Goal: Task Accomplishment & Management: Use online tool/utility

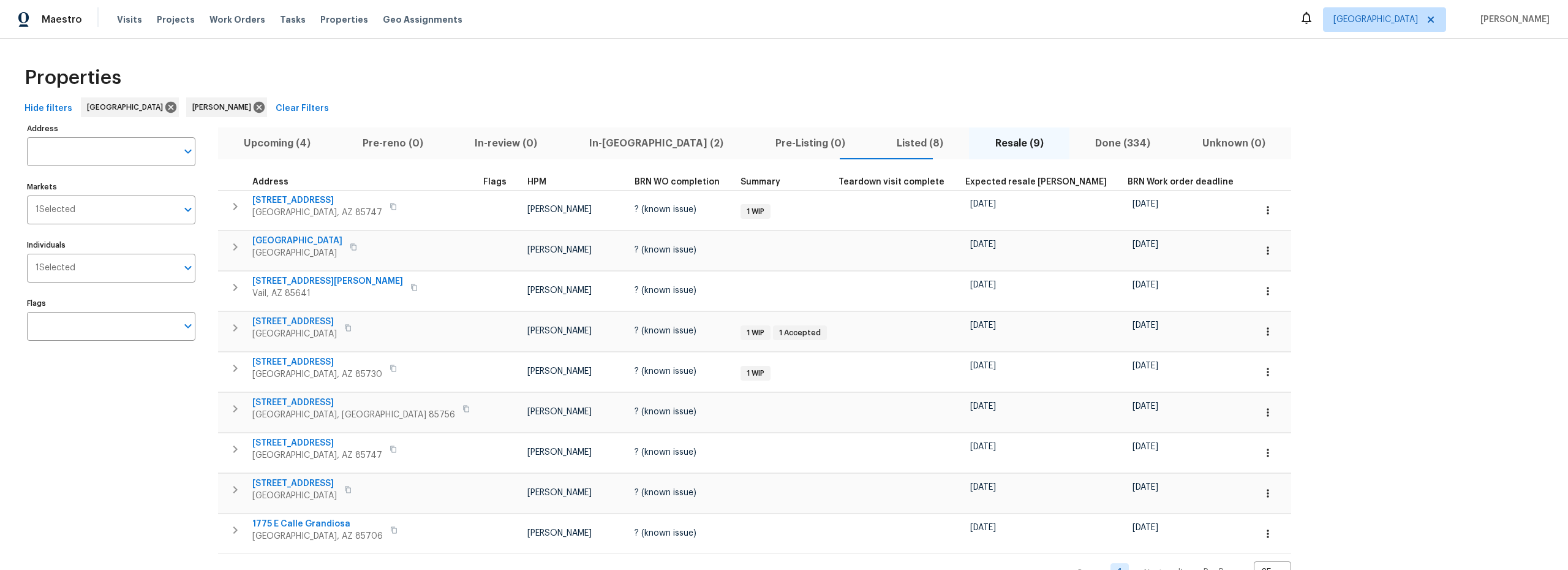
scroll to position [21, 0]
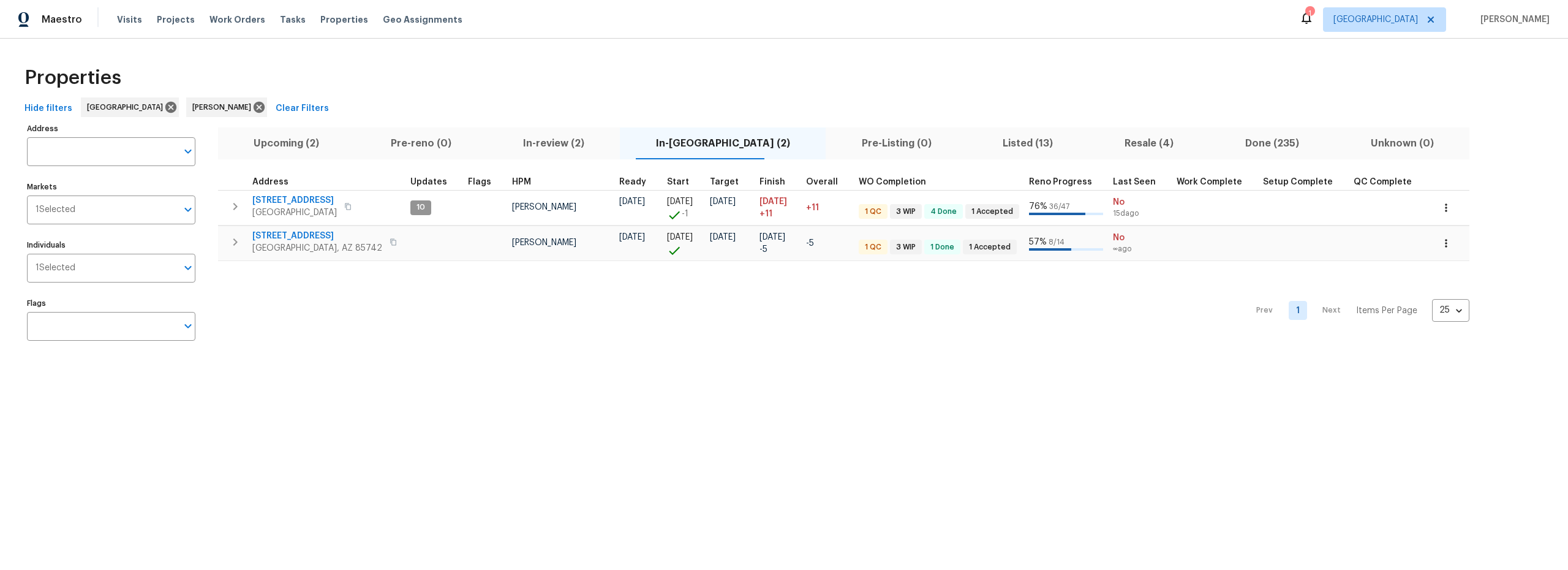
drag, startPoint x: 294, startPoint y: 140, endPoint x: 304, endPoint y: 142, distance: 10.2
click at [294, 140] on span "Upcoming (2)" at bounding box center [287, 143] width 123 height 17
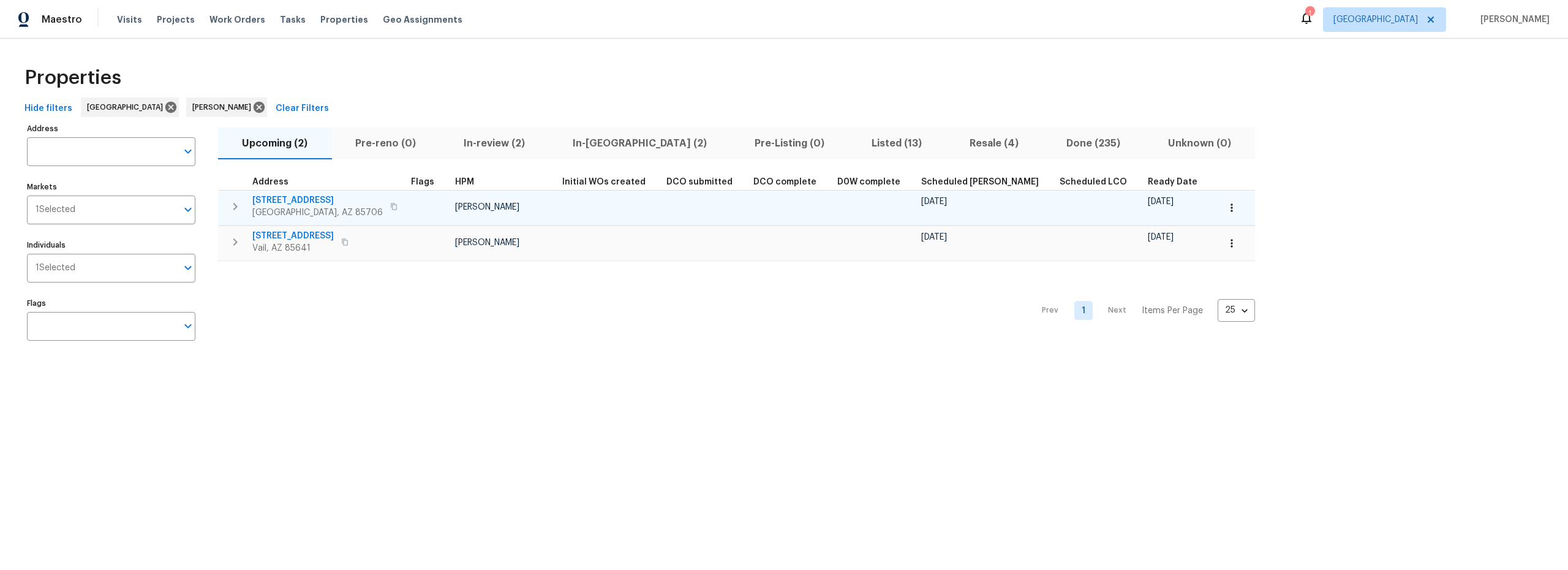
click at [1218, 208] on button "button" at bounding box center [1231, 207] width 27 height 27
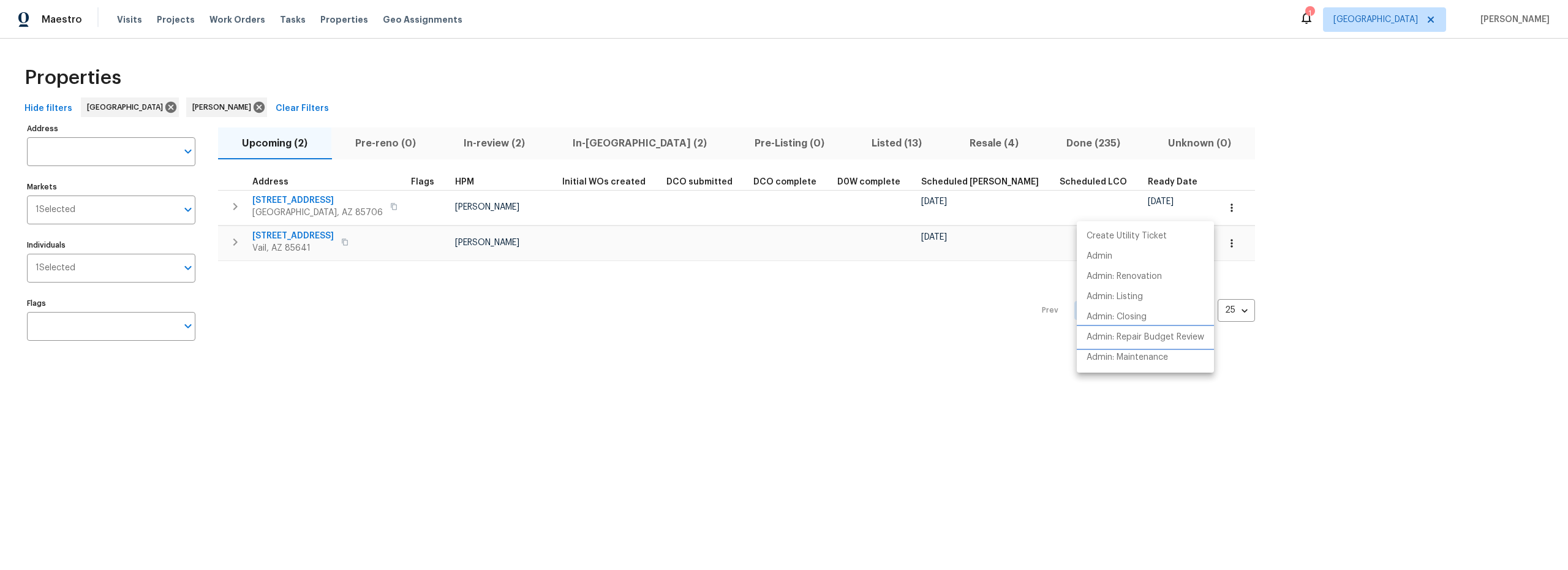
click at [1130, 336] on p "Admin: Repair Budget Review" at bounding box center [1145, 337] width 118 height 13
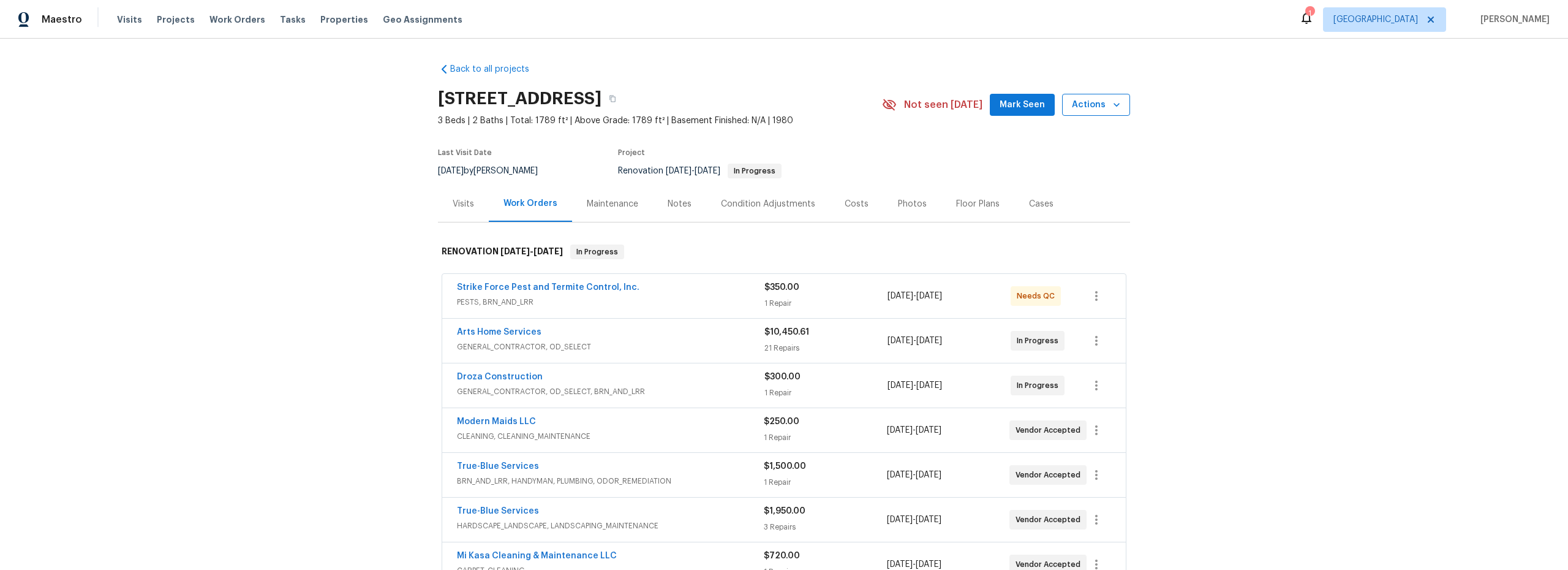
click at [1093, 107] on span "Actions" at bounding box center [1096, 105] width 48 height 15
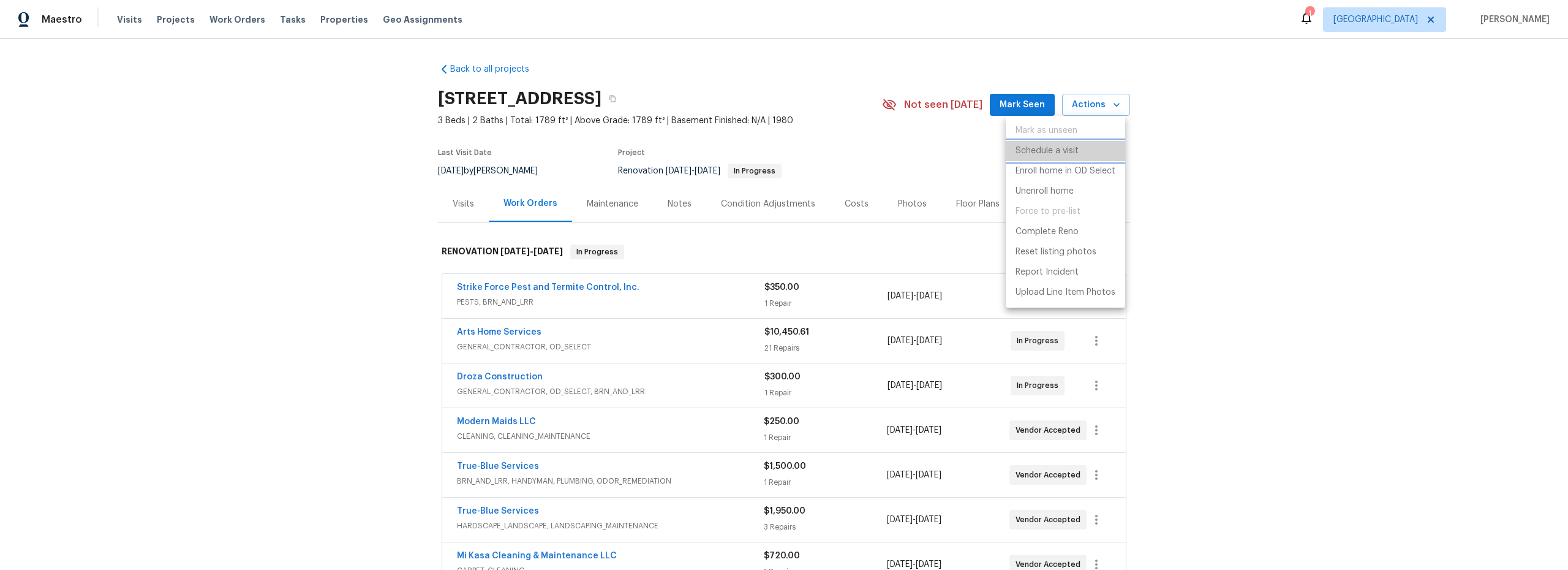
drag, startPoint x: 1055, startPoint y: 152, endPoint x: 1023, endPoint y: 153, distance: 32.0
click at [1054, 152] on p "Schedule a visit" at bounding box center [1048, 151] width 63 height 13
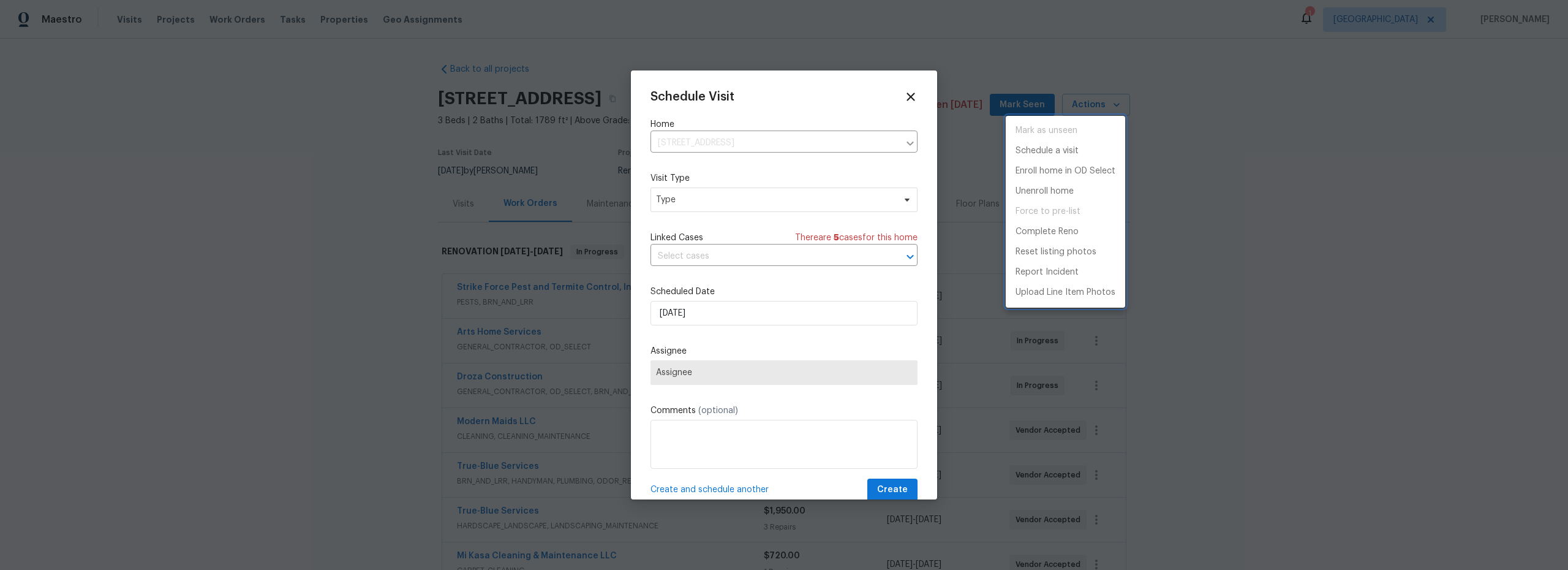
click at [690, 202] on div at bounding box center [784, 285] width 1568 height 570
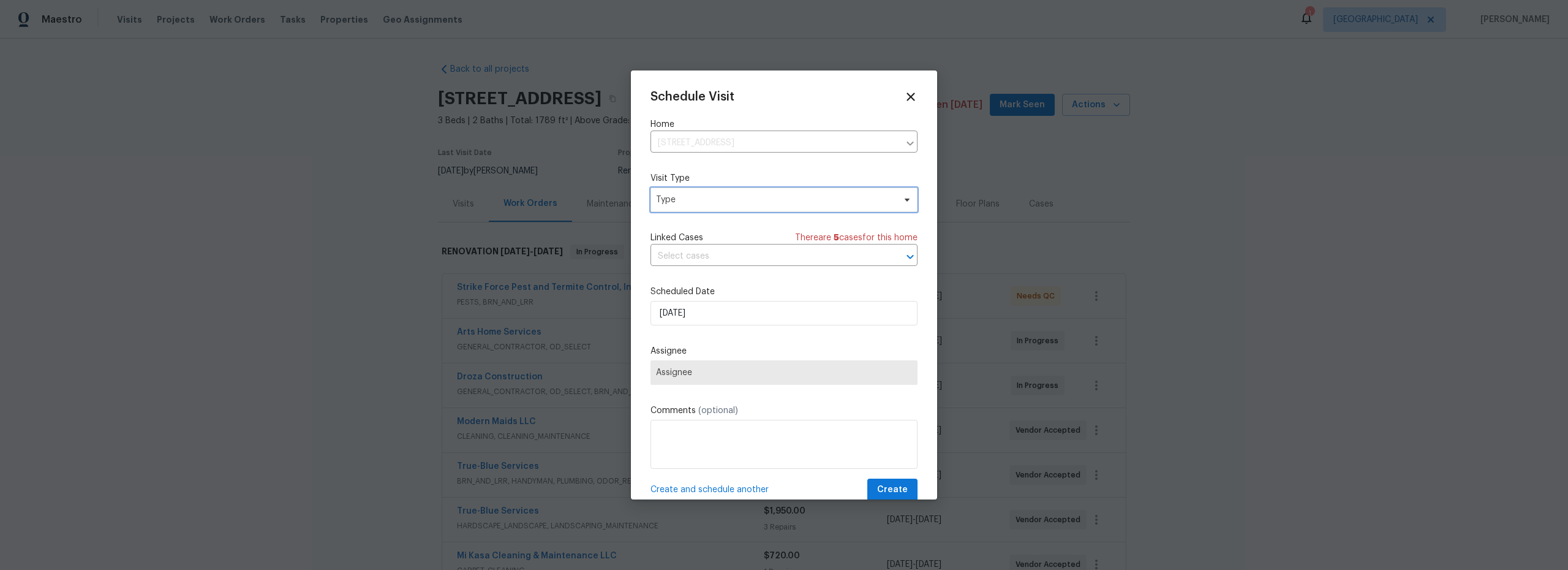
click at [686, 203] on span "Type" at bounding box center [775, 200] width 238 height 12
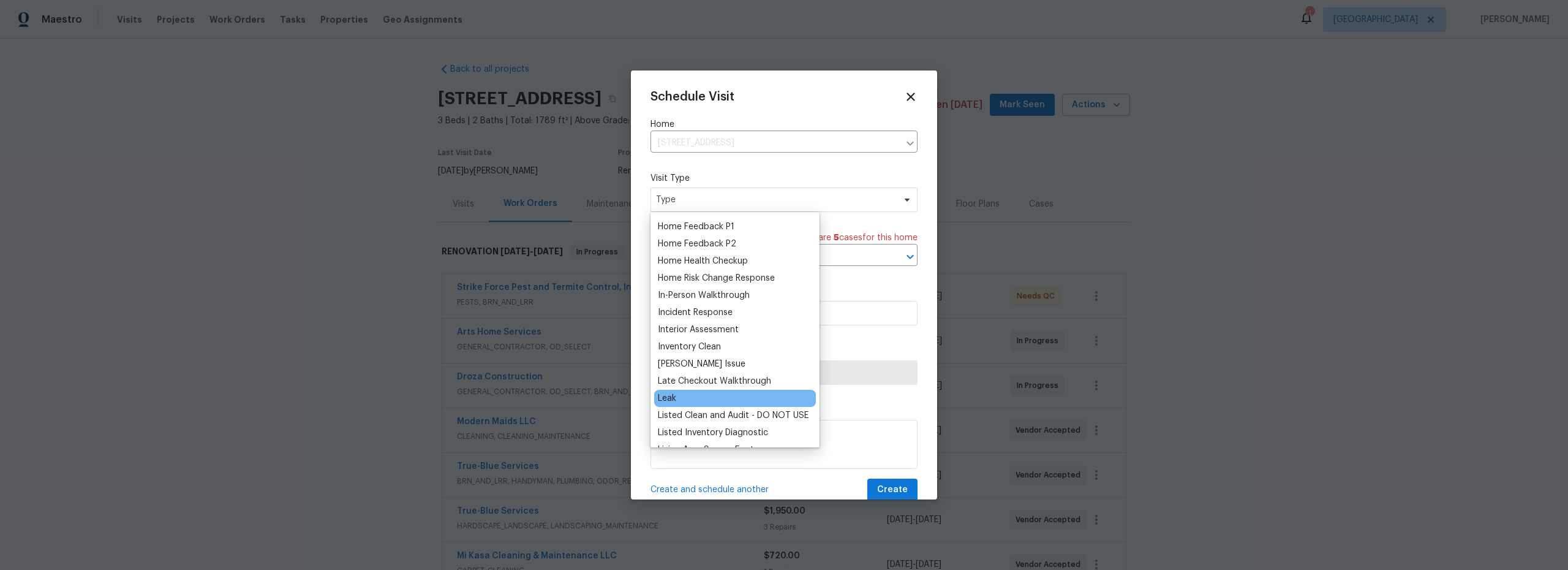
scroll to position [609, 0]
click at [690, 435] on div "Progress" at bounding box center [676, 438] width 36 height 12
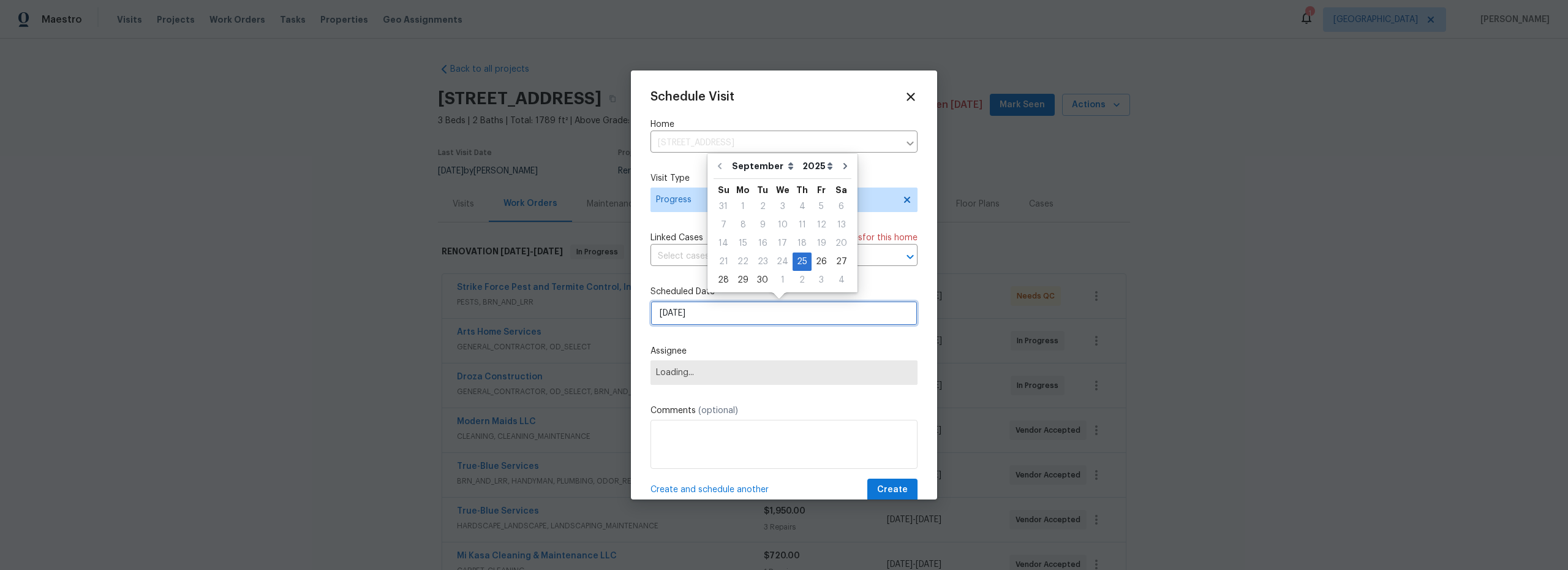
click at [727, 326] on input "[DATE]" at bounding box center [784, 313] width 267 height 25
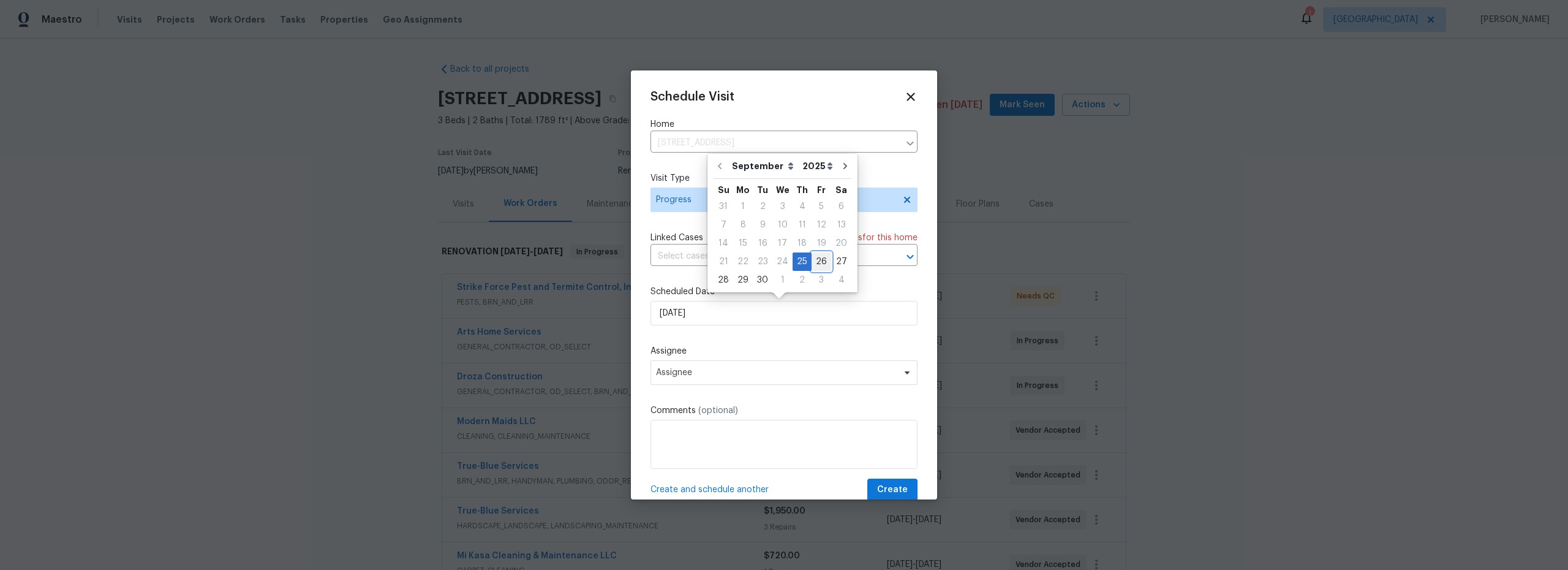
click at [820, 264] on div "26" at bounding box center [821, 262] width 19 height 17
type input "[DATE]"
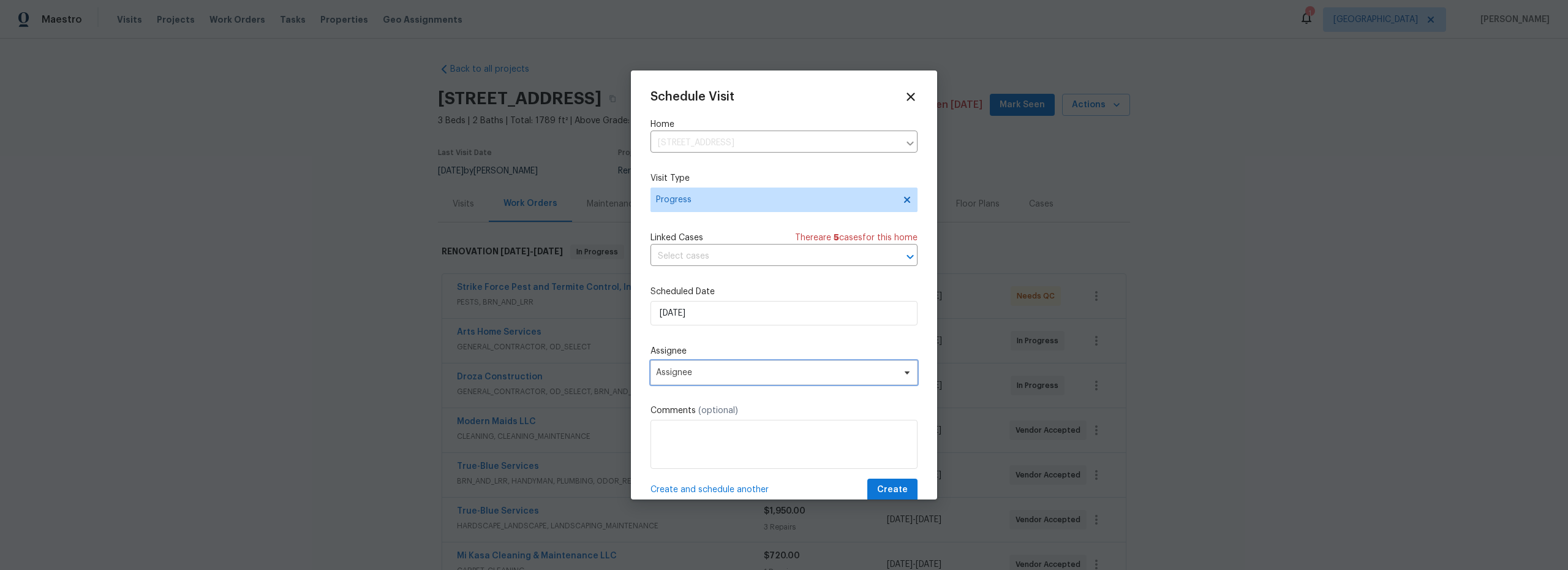
click at [761, 371] on span "Assignee" at bounding box center [776, 372] width 240 height 10
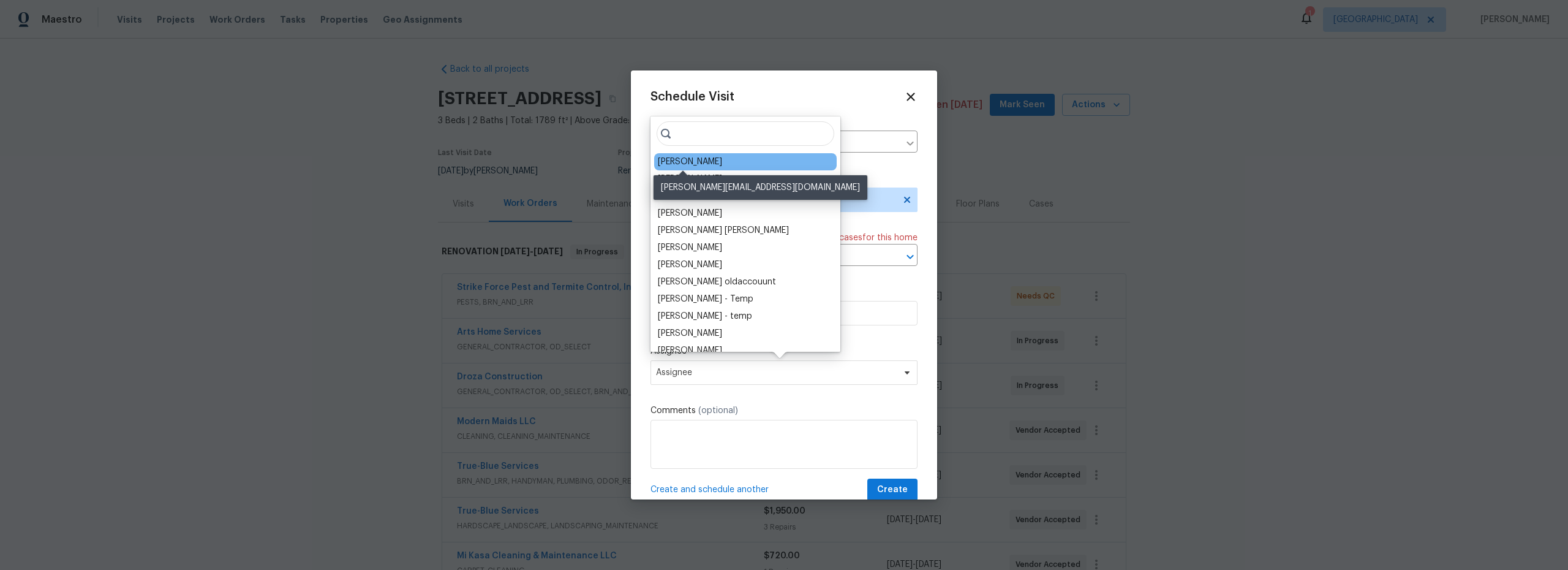
click at [689, 162] on div "[PERSON_NAME]" at bounding box center [690, 162] width 64 height 12
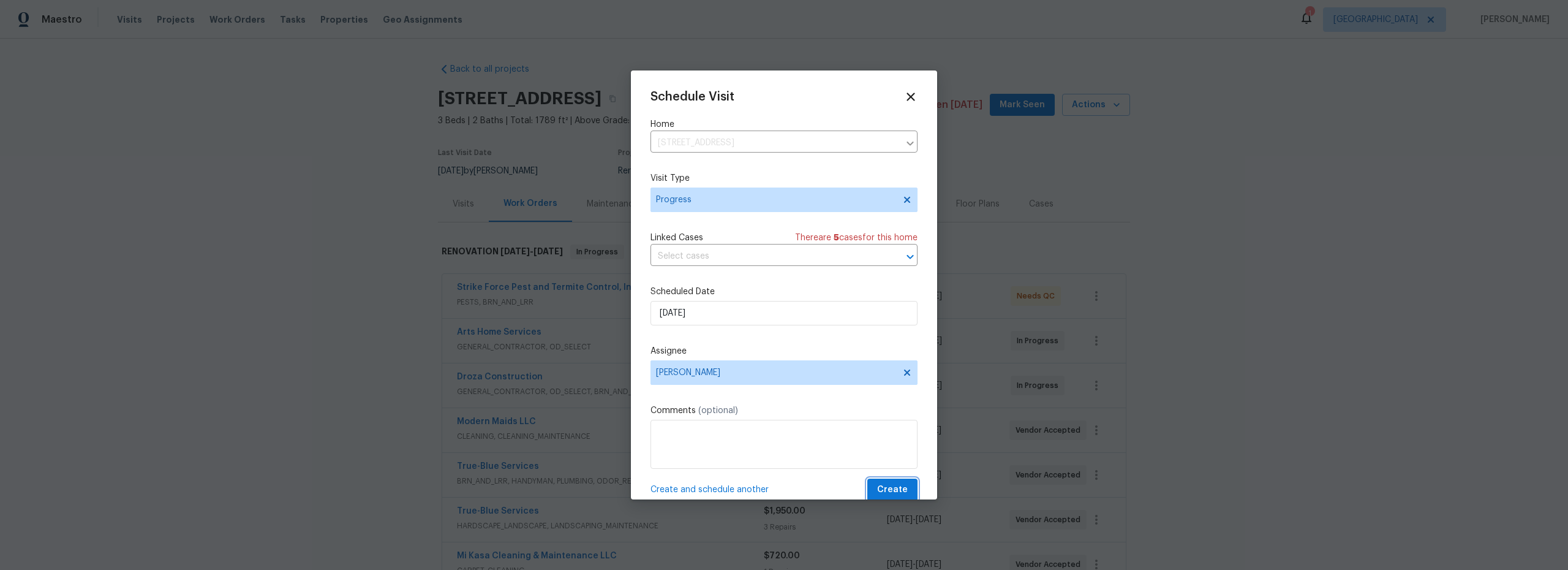
click at [882, 490] on span "Create" at bounding box center [892, 489] width 30 height 15
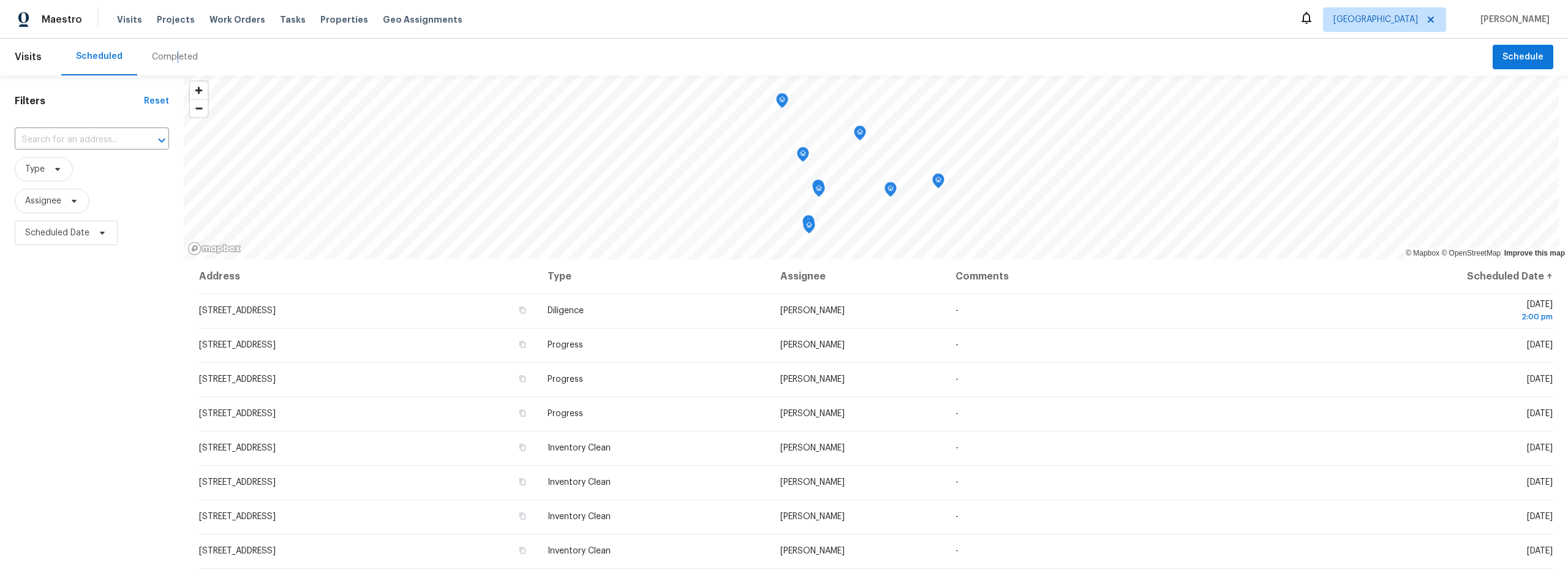
click at [173, 59] on div "Completed" at bounding box center [175, 57] width 46 height 12
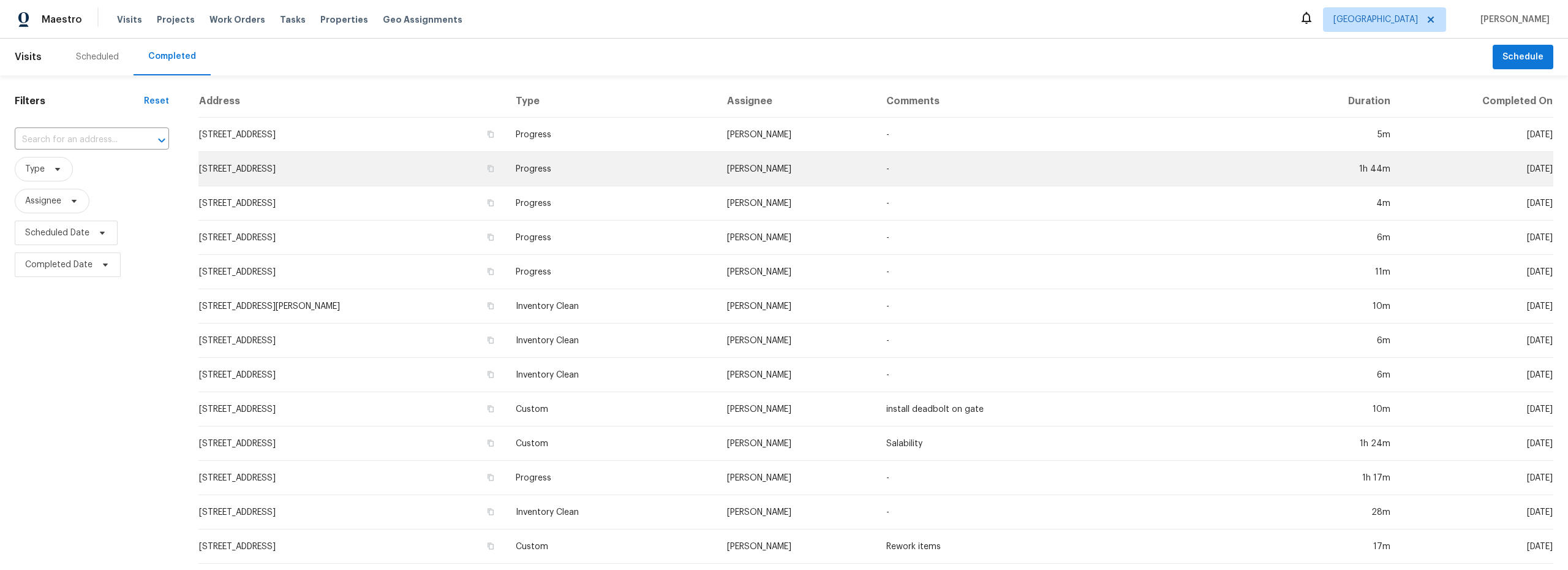
click at [506, 169] on td "7501 W Teton Rd, Tucson, AZ 85757" at bounding box center [352, 169] width 308 height 34
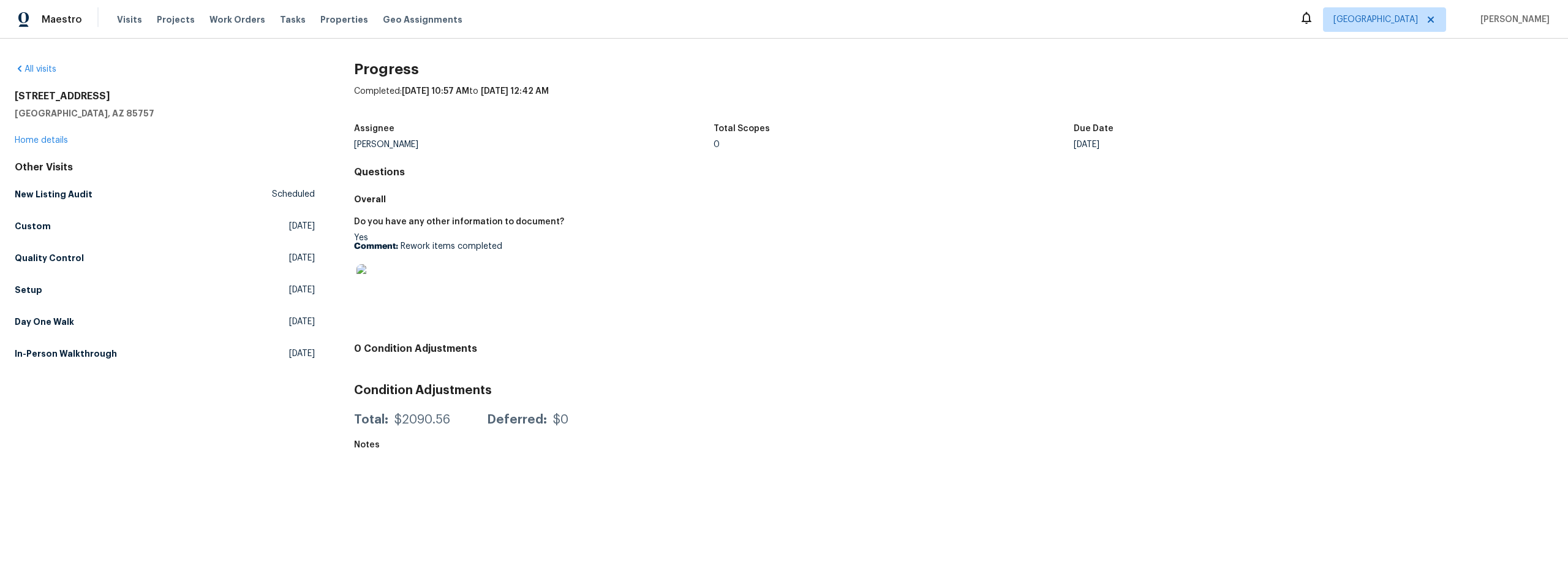
click at [359, 271] on img at bounding box center [376, 284] width 39 height 39
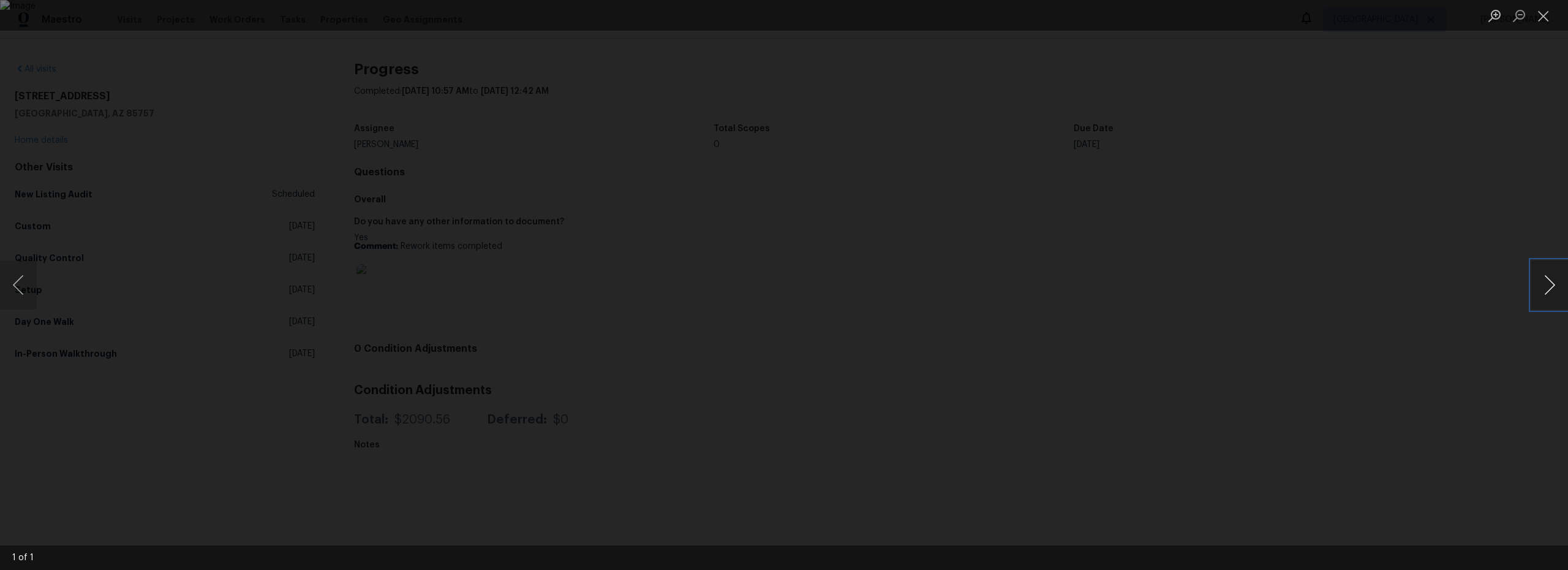
click at [1547, 288] on button "Next image" at bounding box center [1549, 284] width 36 height 49
click at [1544, 25] on button "Close lightbox" at bounding box center [1544, 15] width 25 height 21
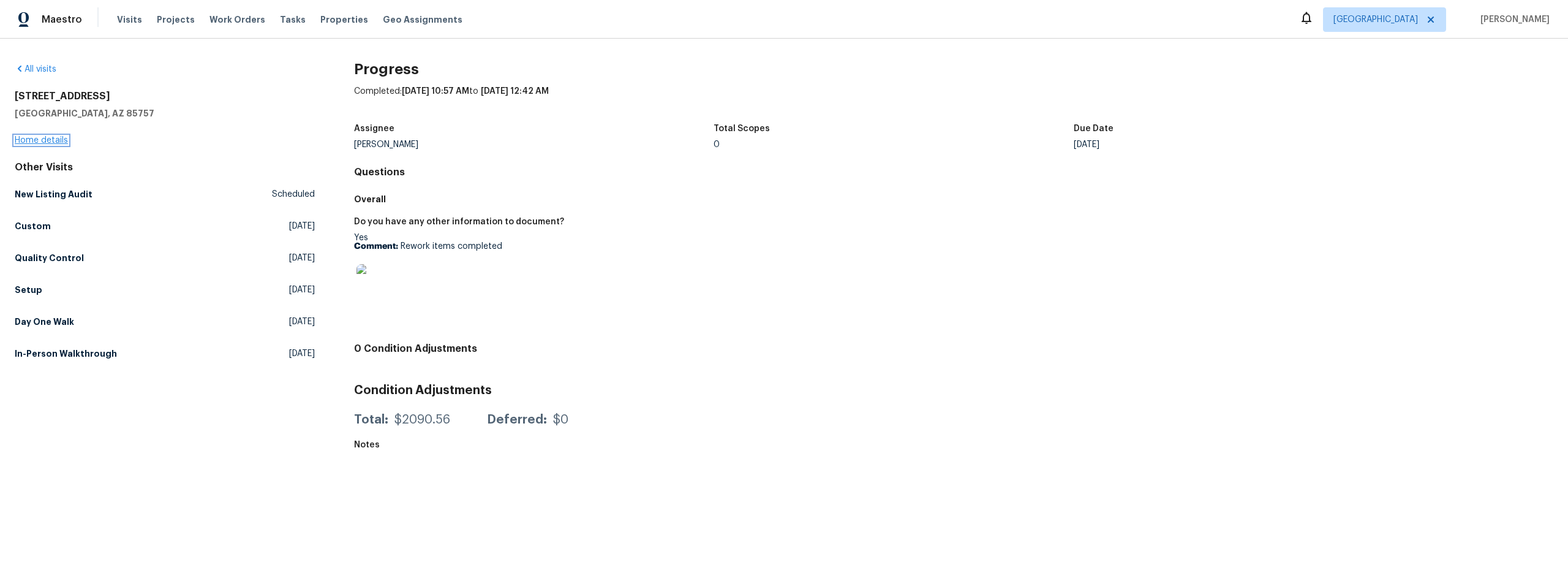
click at [52, 142] on link "Home details" at bounding box center [41, 140] width 53 height 8
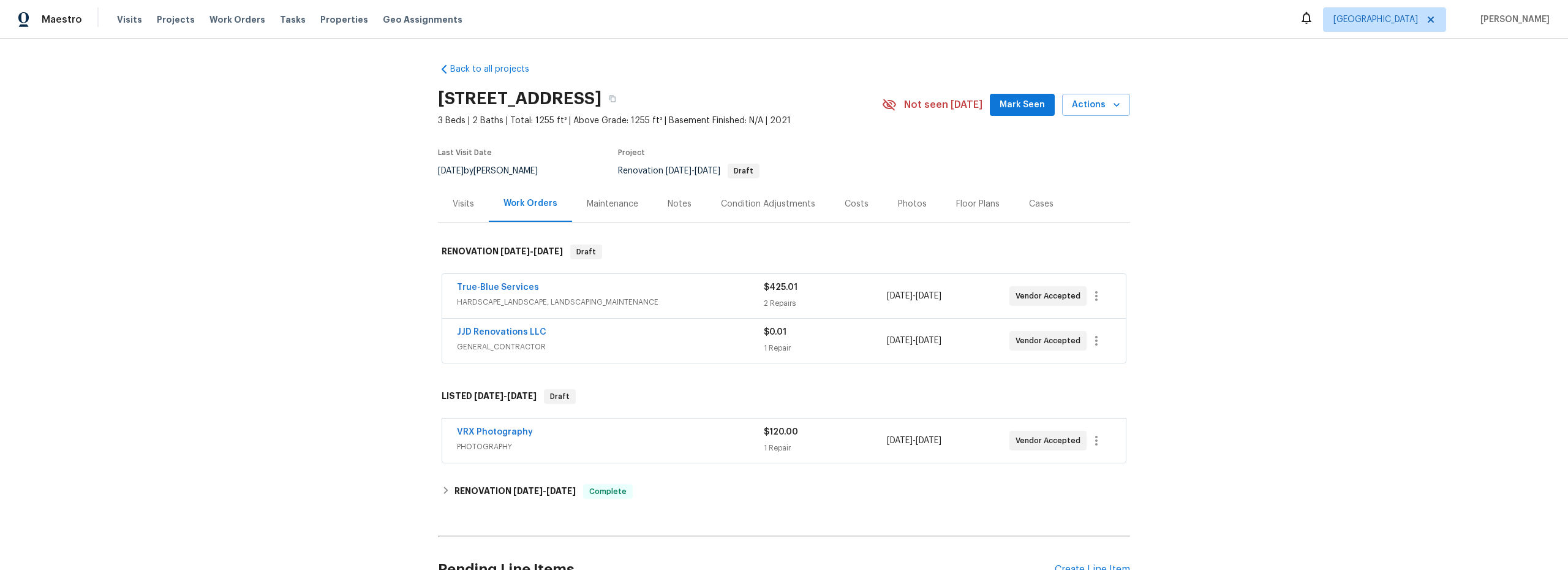
click at [722, 307] on span "HARDSCAPE_LANDSCAPE, LANDSCAPING_MAINTENANCE" at bounding box center [611, 302] width 307 height 12
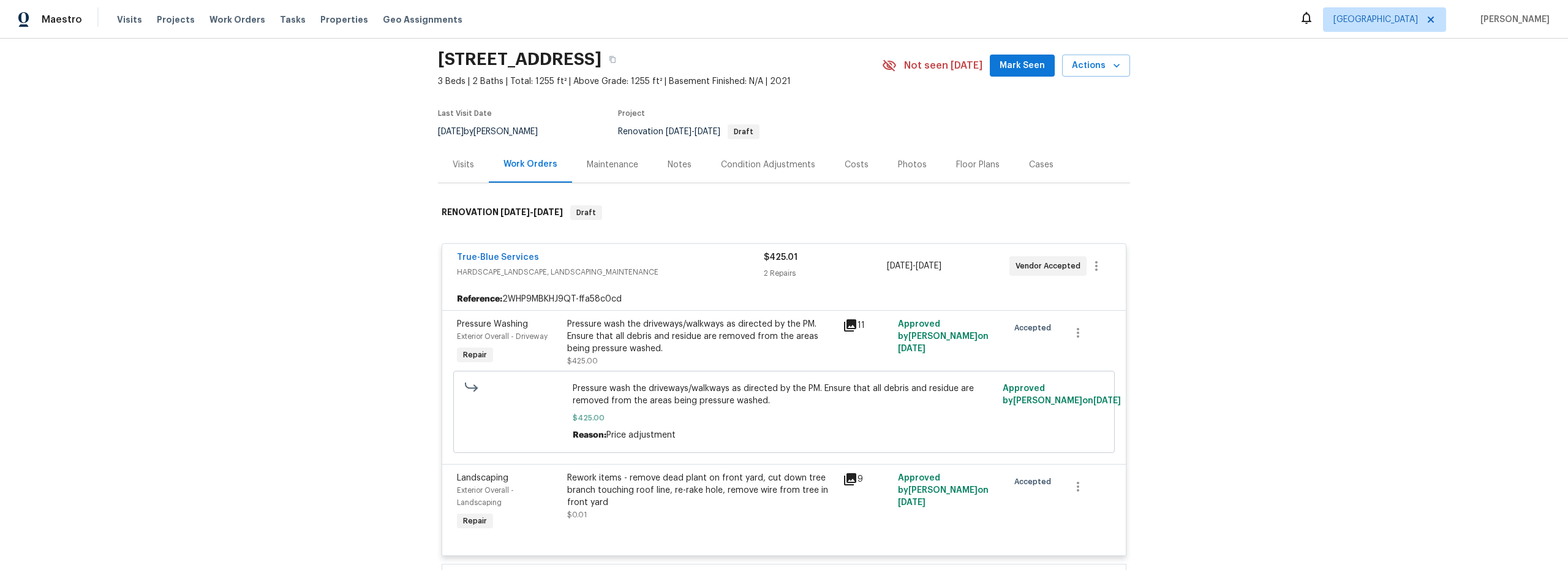
scroll to position [43, 0]
click at [294, 290] on div "Back to all projects 7501 W Teton Rd, Tucson, AZ 85757 3 Beds | 2 Baths | Total…" at bounding box center [784, 304] width 1568 height 531
click at [131, 23] on span "Visits" at bounding box center [129, 20] width 25 height 12
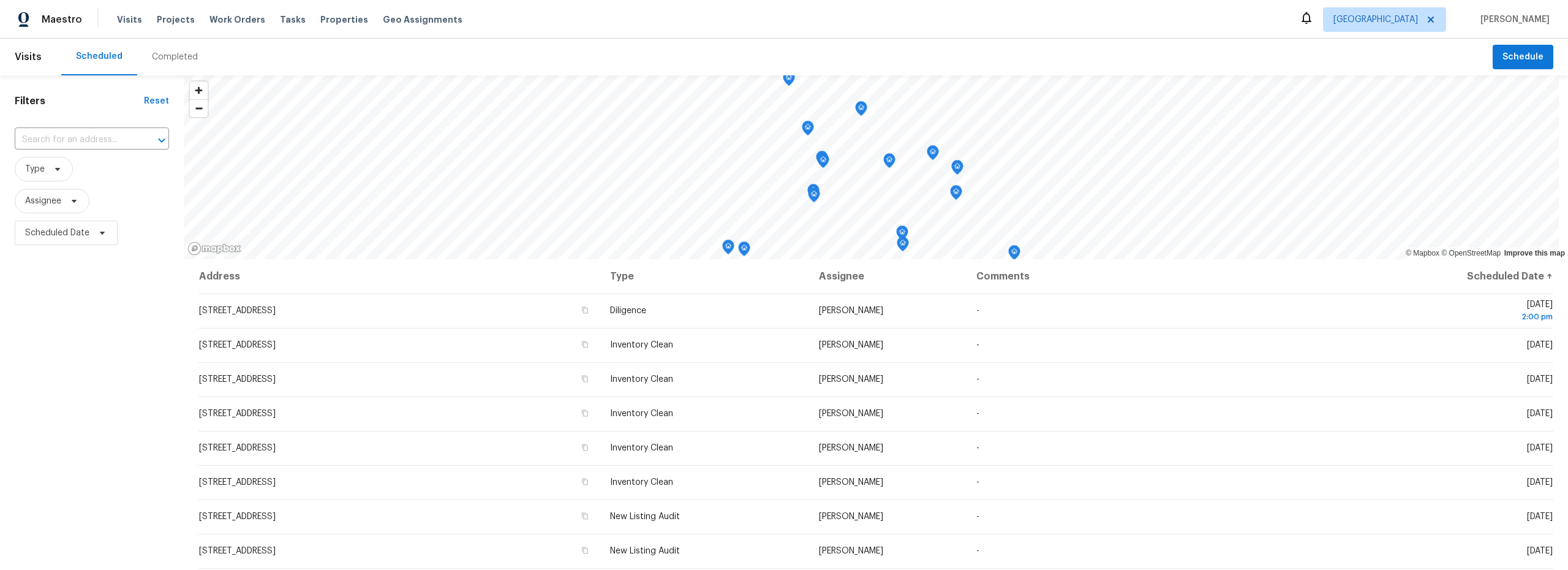
click at [171, 53] on div "Completed" at bounding box center [175, 57] width 46 height 12
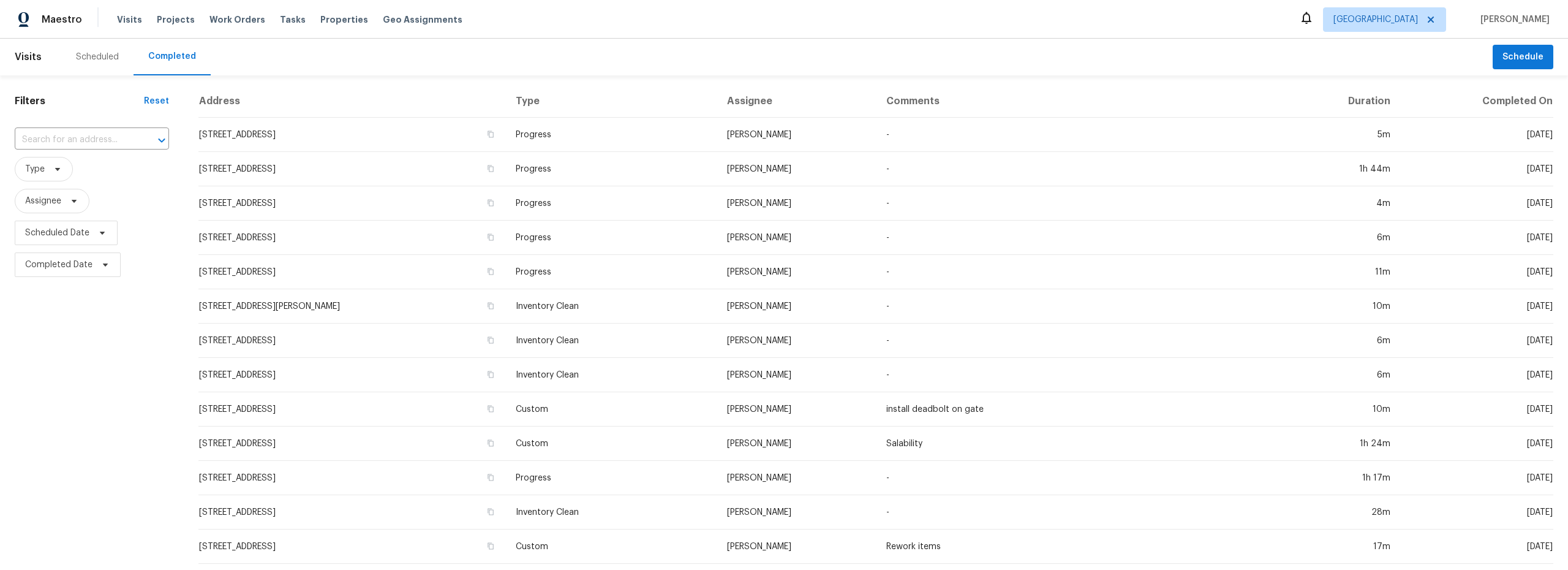
click at [94, 61] on div "Scheduled" at bounding box center [97, 57] width 43 height 12
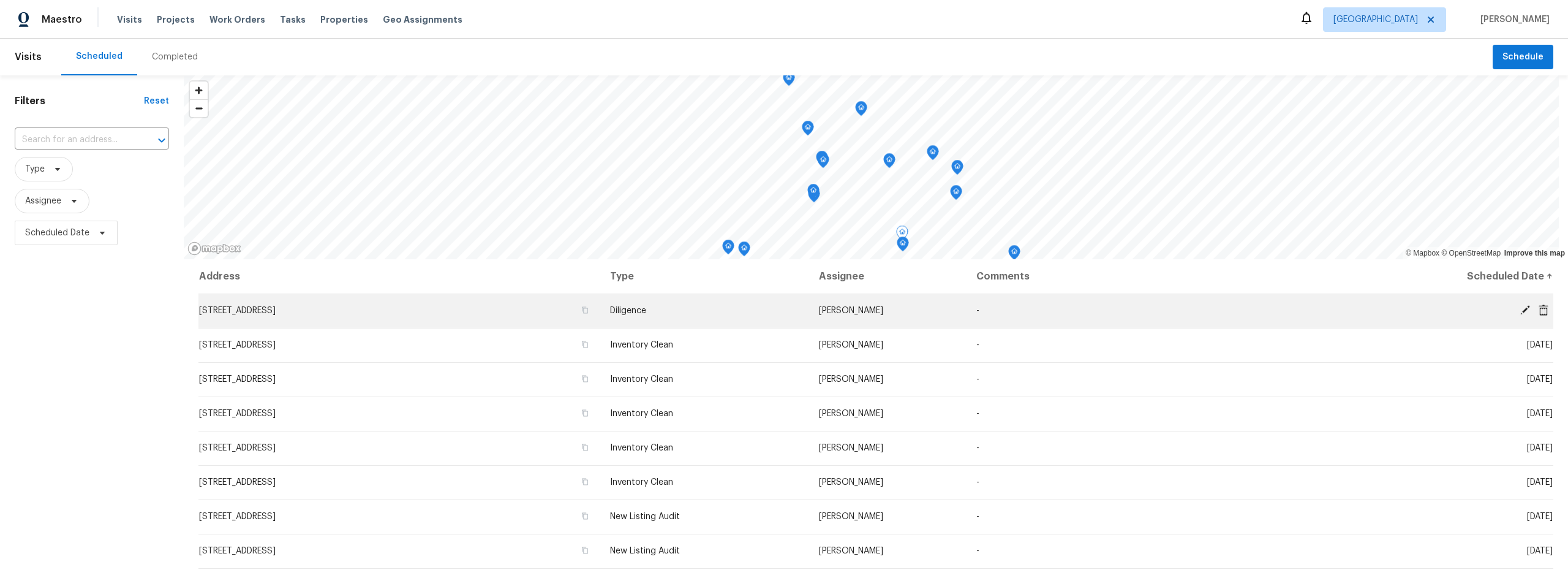
click at [398, 317] on td "5051 E Wash Overlook Dr, Tucson, AZ 85706" at bounding box center [399, 310] width 402 height 34
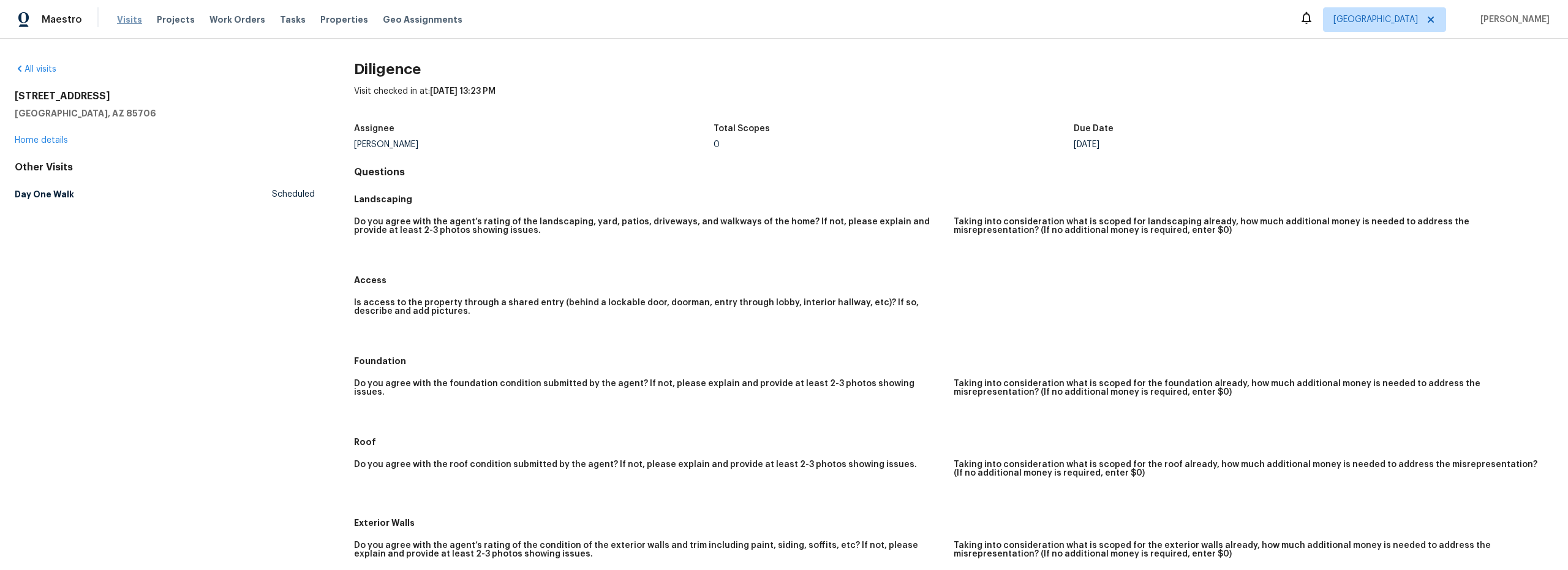
click at [123, 19] on span "Visits" at bounding box center [129, 20] width 25 height 12
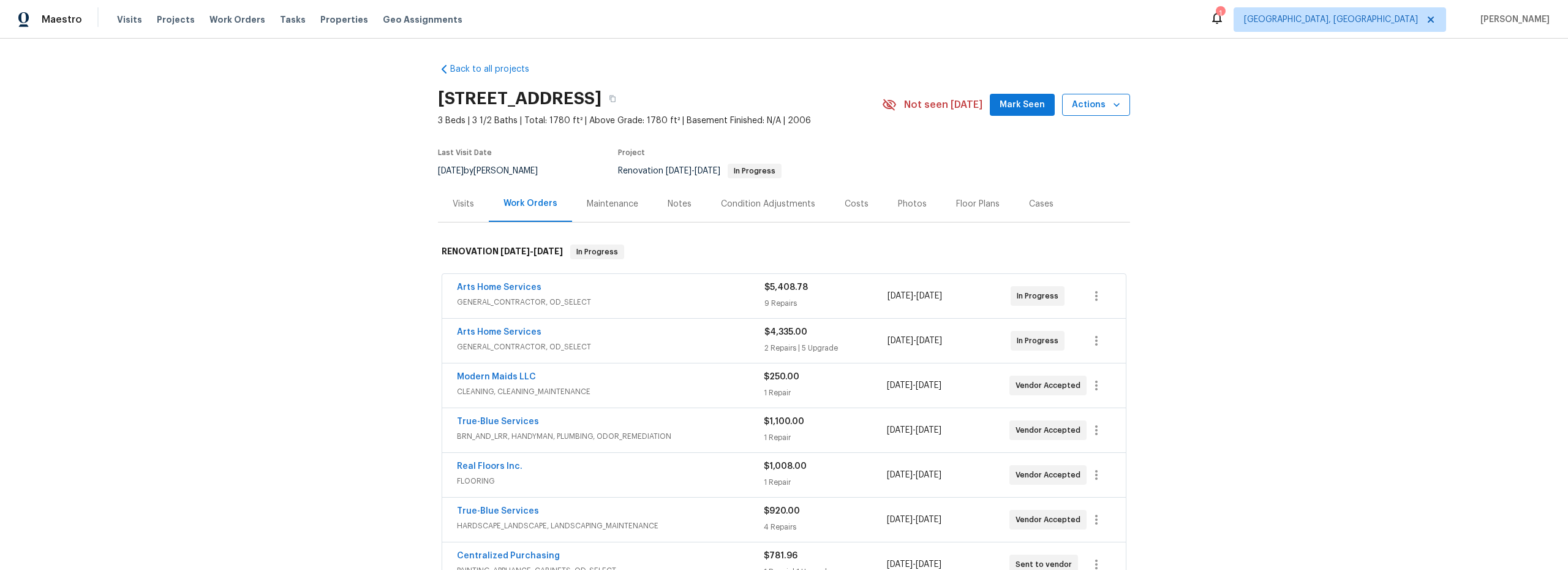
click at [1091, 103] on span "Actions" at bounding box center [1096, 105] width 48 height 15
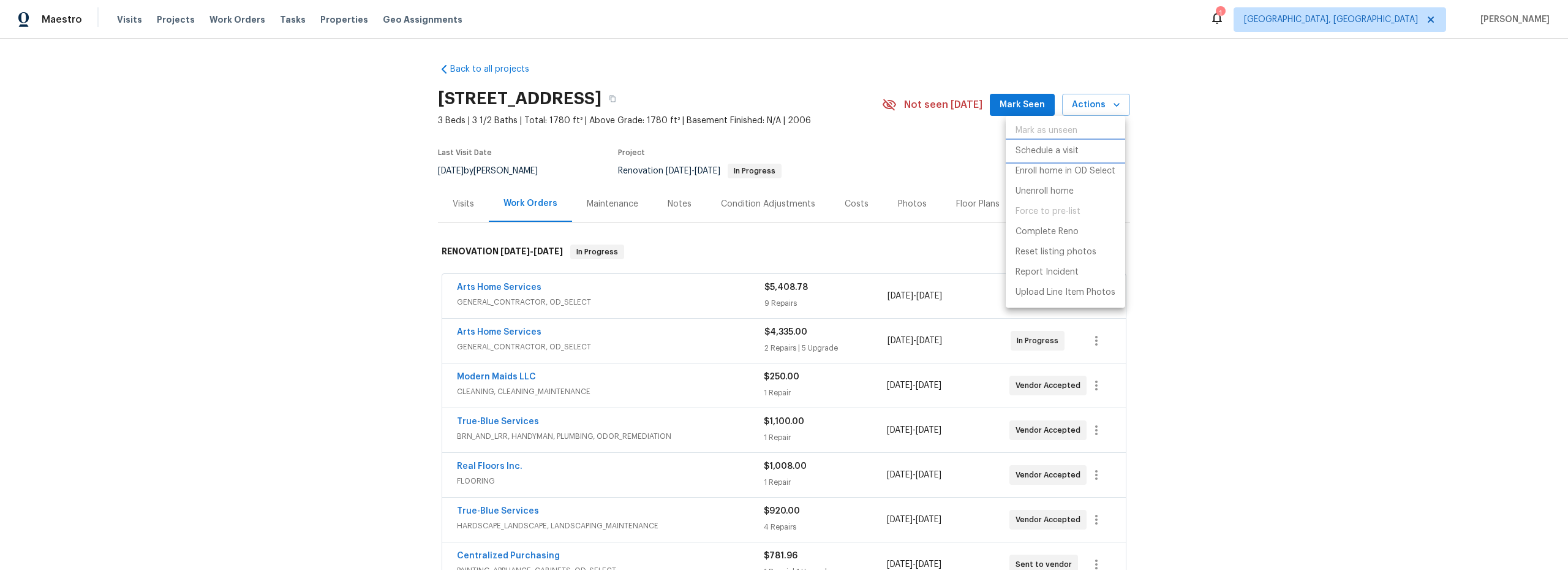
click at [1046, 154] on p "Schedule a visit" at bounding box center [1048, 151] width 63 height 13
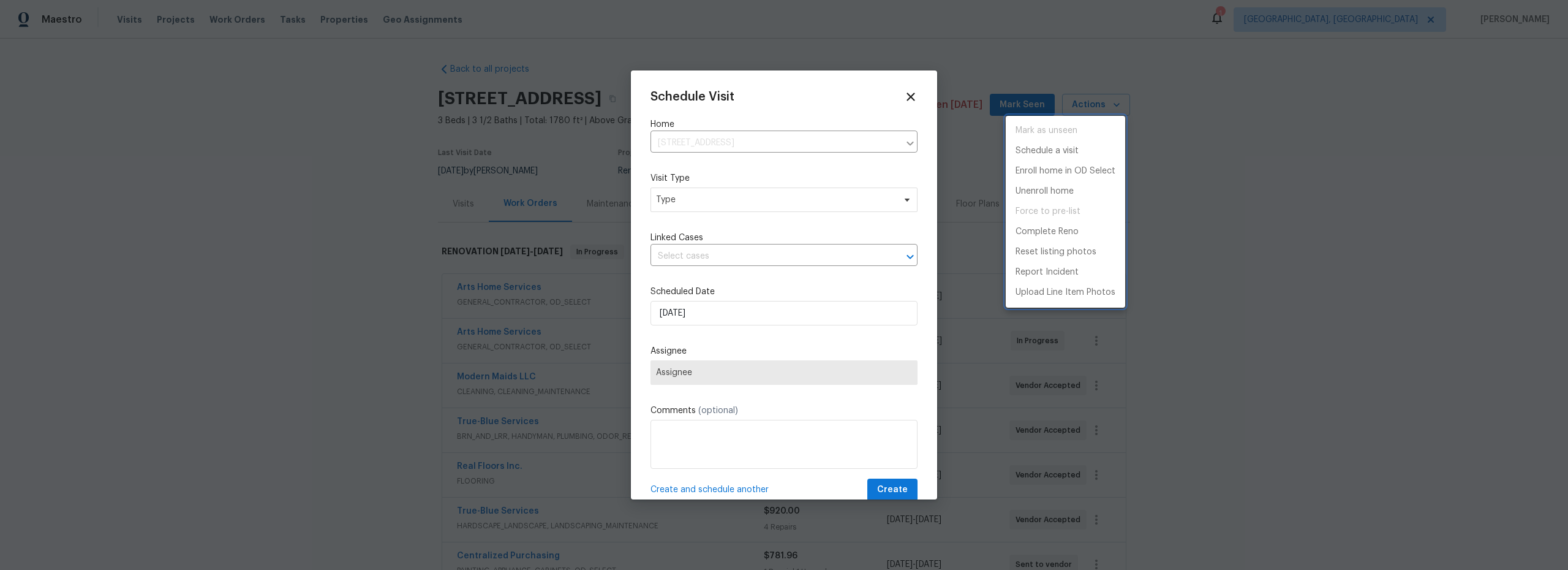
click at [741, 275] on div at bounding box center [784, 285] width 1568 height 570
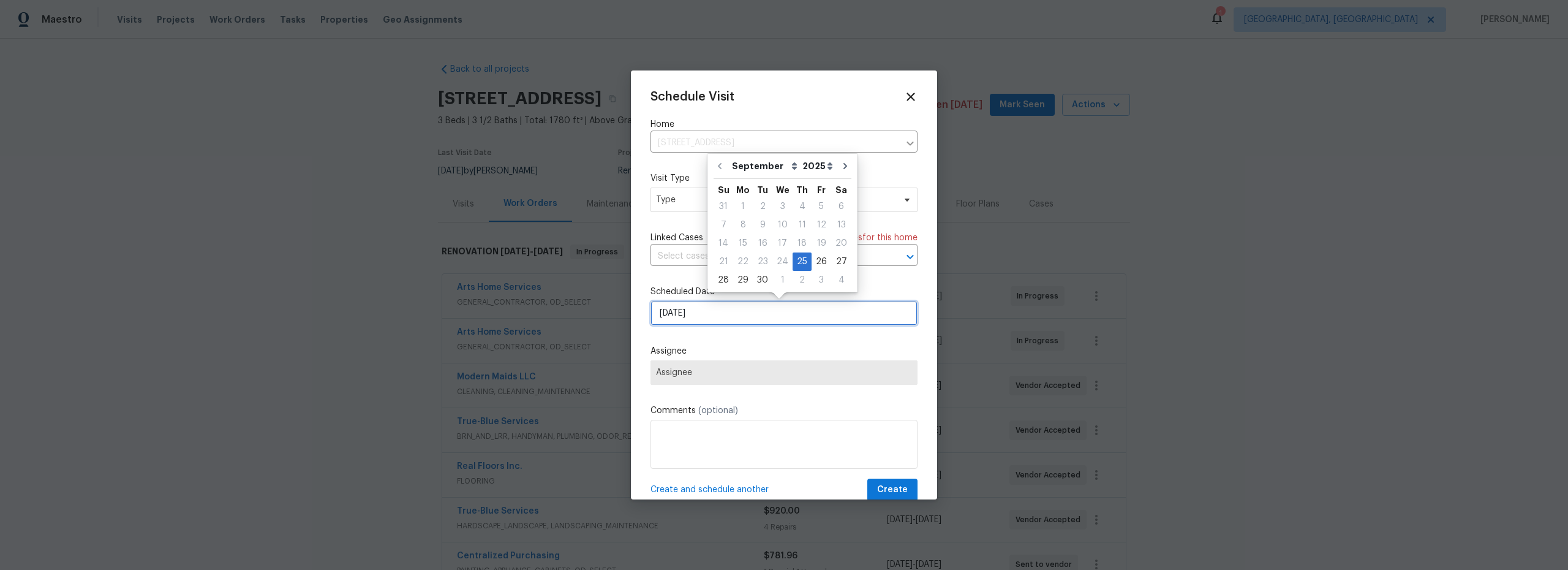
click at [732, 310] on input "9/25/2025" at bounding box center [784, 313] width 267 height 25
click at [816, 262] on div "26" at bounding box center [821, 262] width 19 height 17
type input "[DATE]"
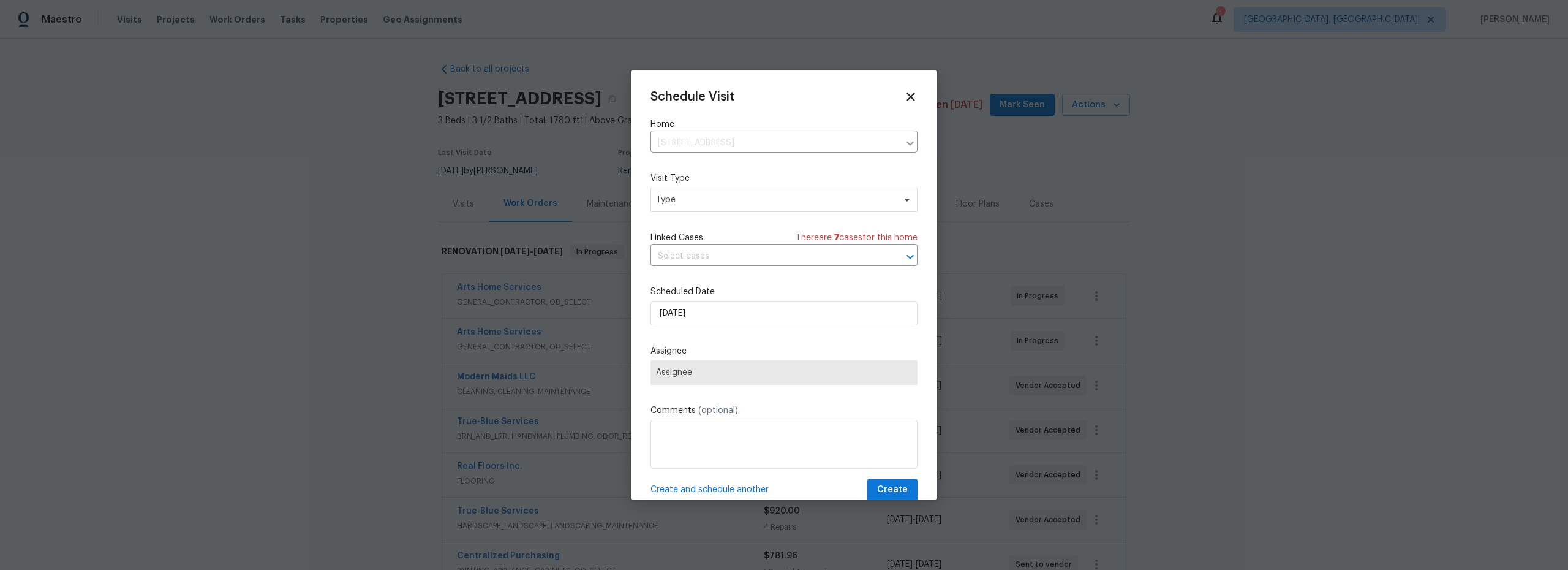
drag, startPoint x: 743, startPoint y: 184, endPoint x: 736, endPoint y: 200, distance: 17.5
click at [743, 184] on div "Visit Type Type" at bounding box center [784, 192] width 267 height 40
click at [735, 207] on span "Type" at bounding box center [784, 200] width 267 height 25
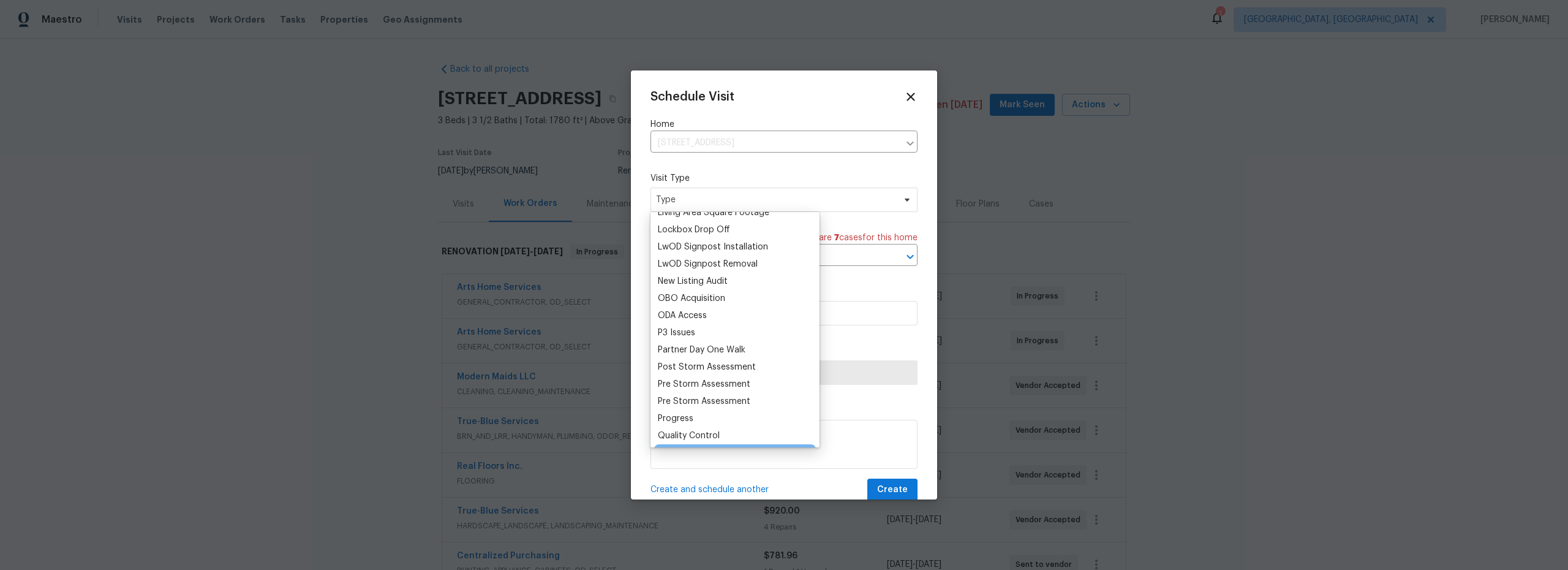
scroll to position [643, 0]
click at [699, 401] on div "Progress" at bounding box center [734, 403] width 162 height 17
click at [677, 405] on div "Progress" at bounding box center [676, 403] width 36 height 12
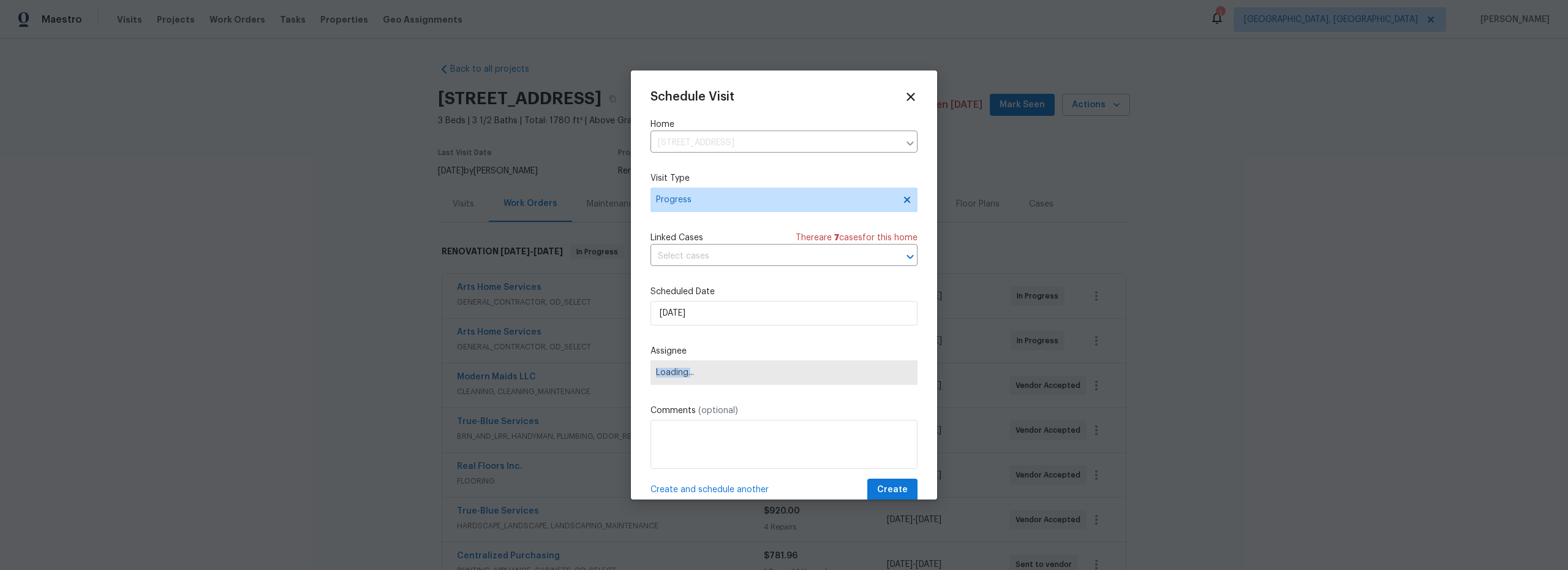
click at [774, 376] on span "Loading..." at bounding box center [784, 372] width 256 height 10
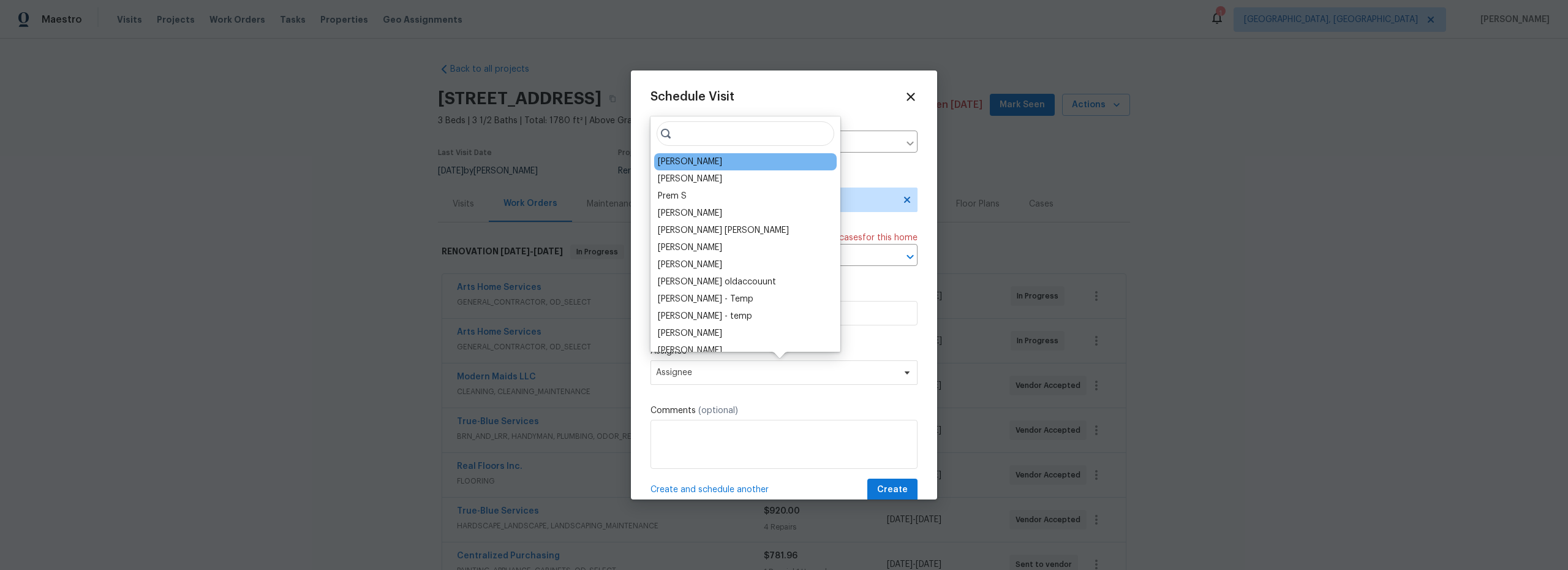
click at [687, 159] on div "[PERSON_NAME]" at bounding box center [690, 162] width 64 height 12
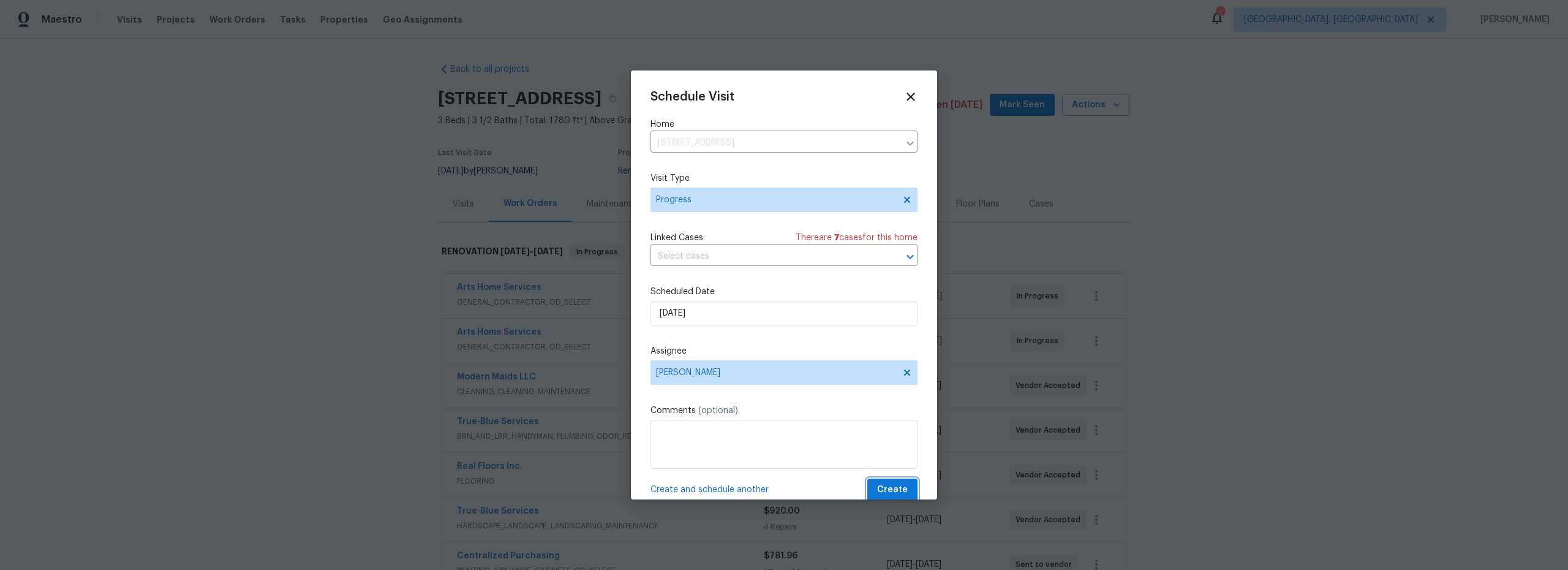
drag, startPoint x: 889, startPoint y: 488, endPoint x: 809, endPoint y: 493, distance: 80.2
click at [889, 488] on span "Create" at bounding box center [892, 489] width 30 height 15
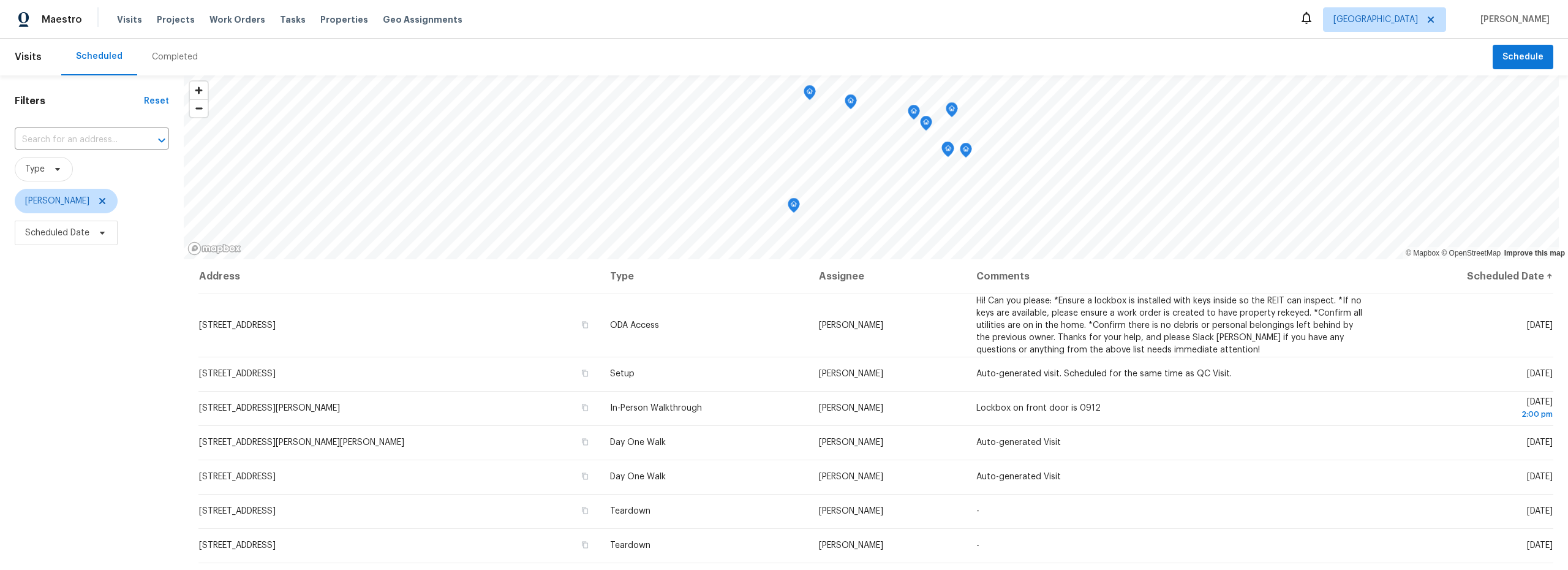
scroll to position [75, 0]
